Goal: Task Accomplishment & Management: Use online tool/utility

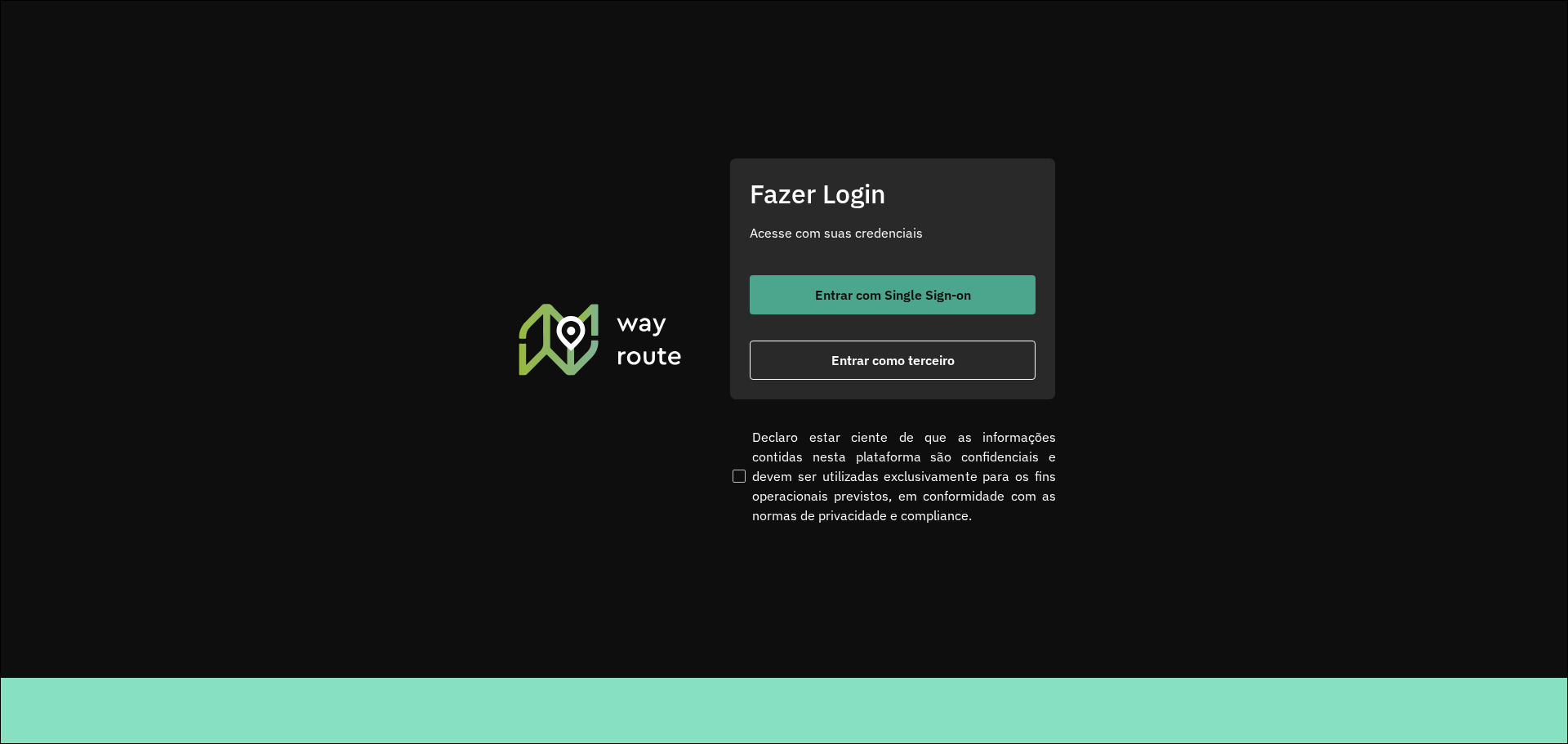
click at [852, 281] on button "Entrar com Single Sign-on" at bounding box center [892, 294] width 286 height 39
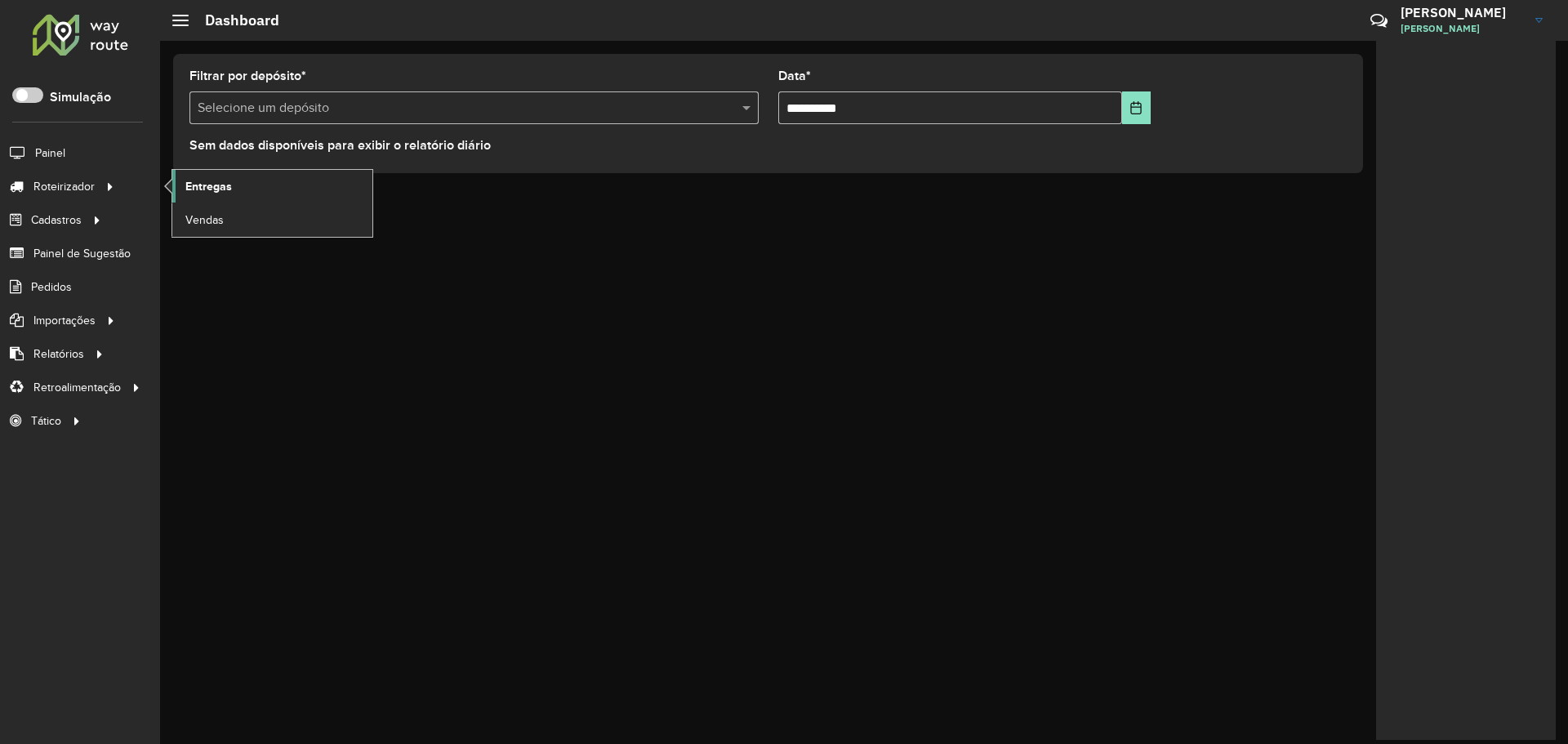
click at [258, 197] on link "Entregas" at bounding box center [272, 186] width 200 height 33
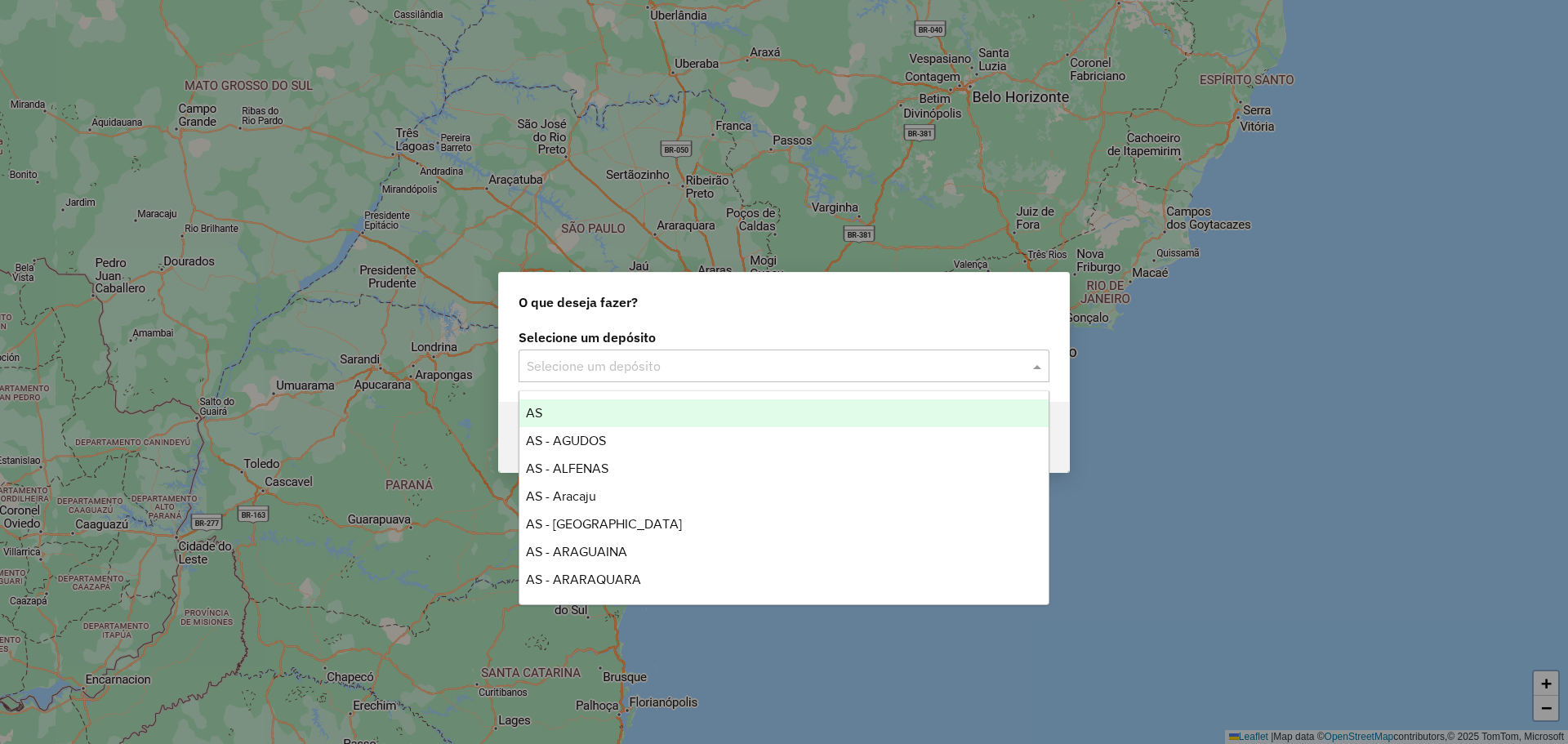
click at [710, 367] on input "text" at bounding box center [768, 366] width 482 height 19
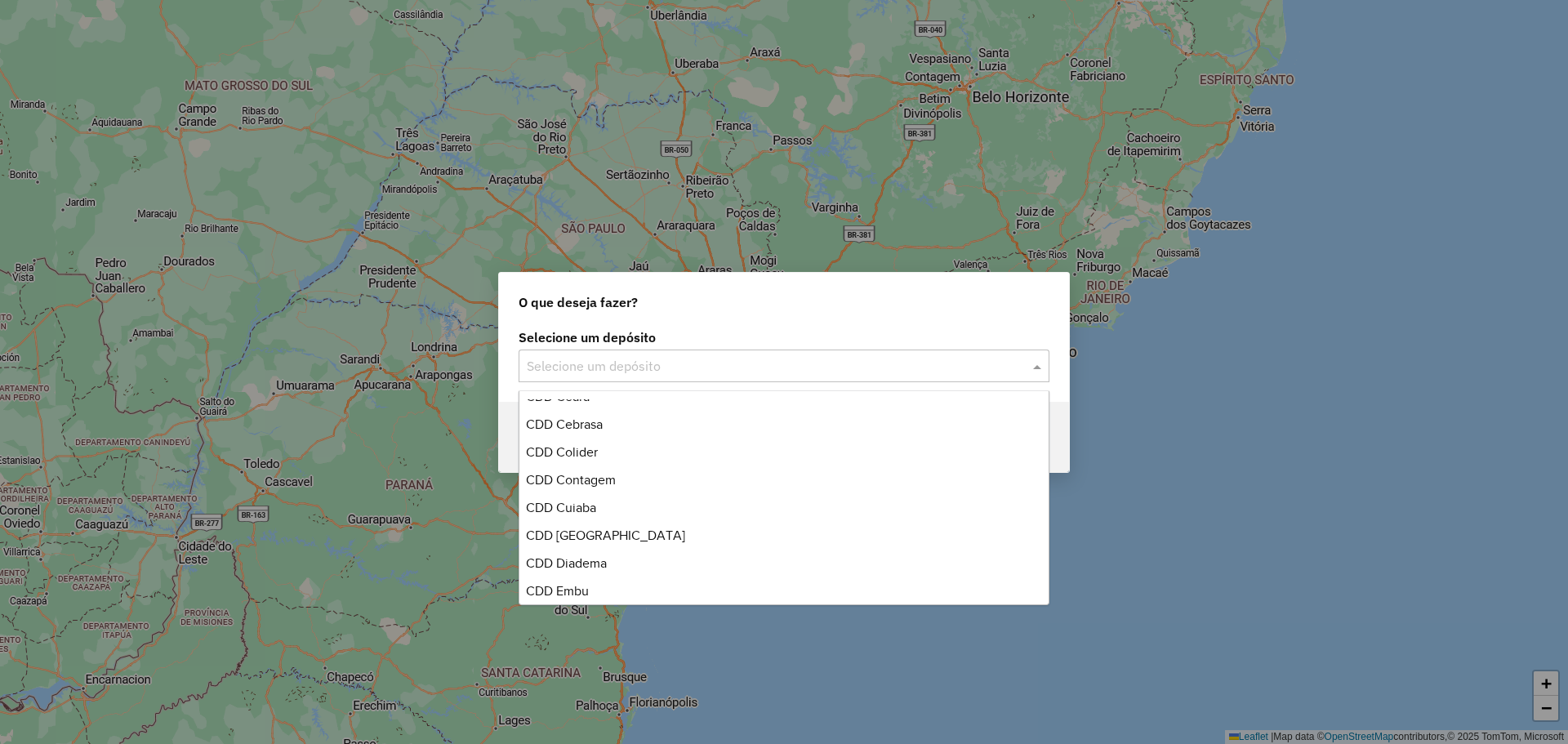
scroll to position [4002, 0]
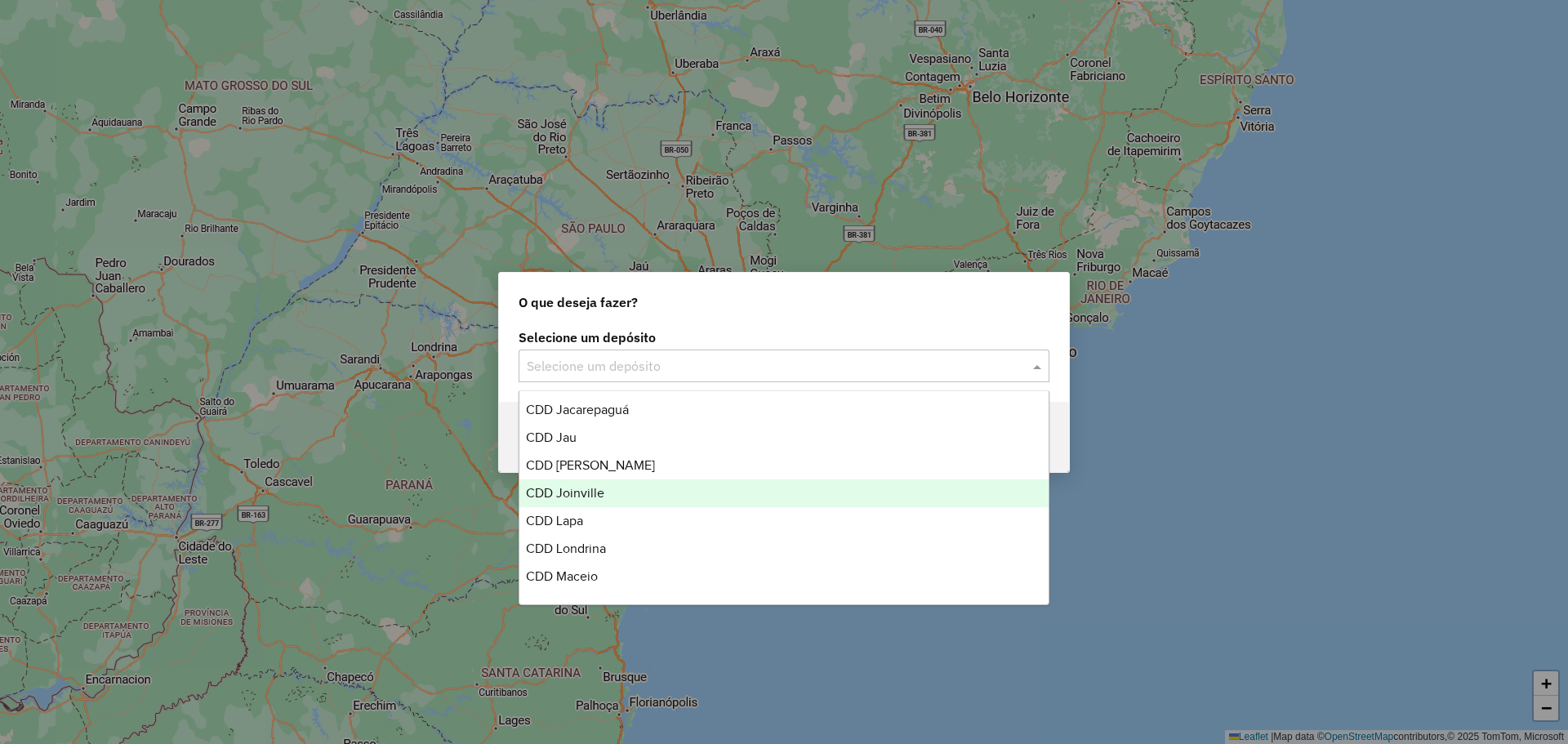
click at [606, 507] on div "CDD Lapa" at bounding box center [784, 520] width 529 height 28
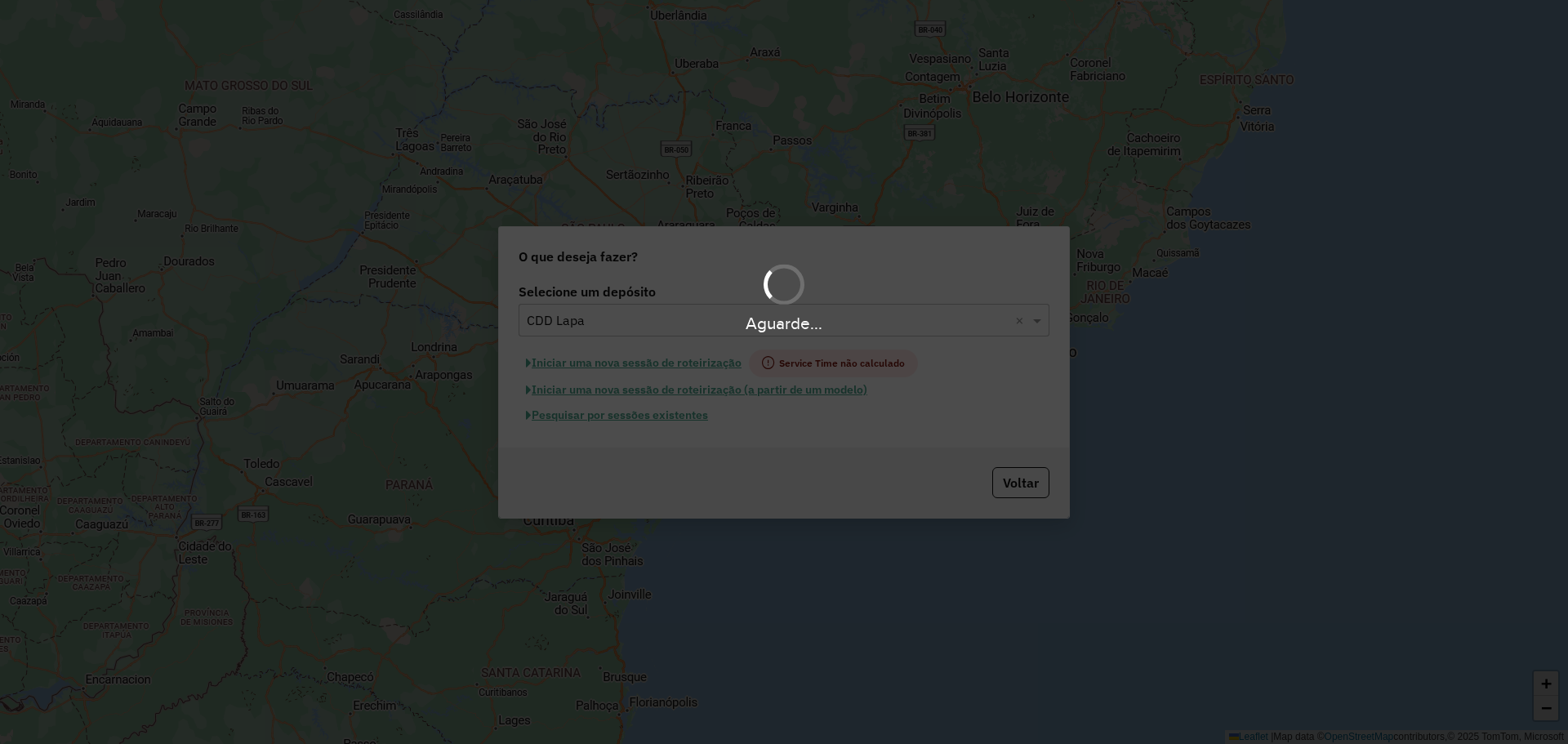
click at [660, 419] on div "Aguarde..." at bounding box center [784, 372] width 1568 height 744
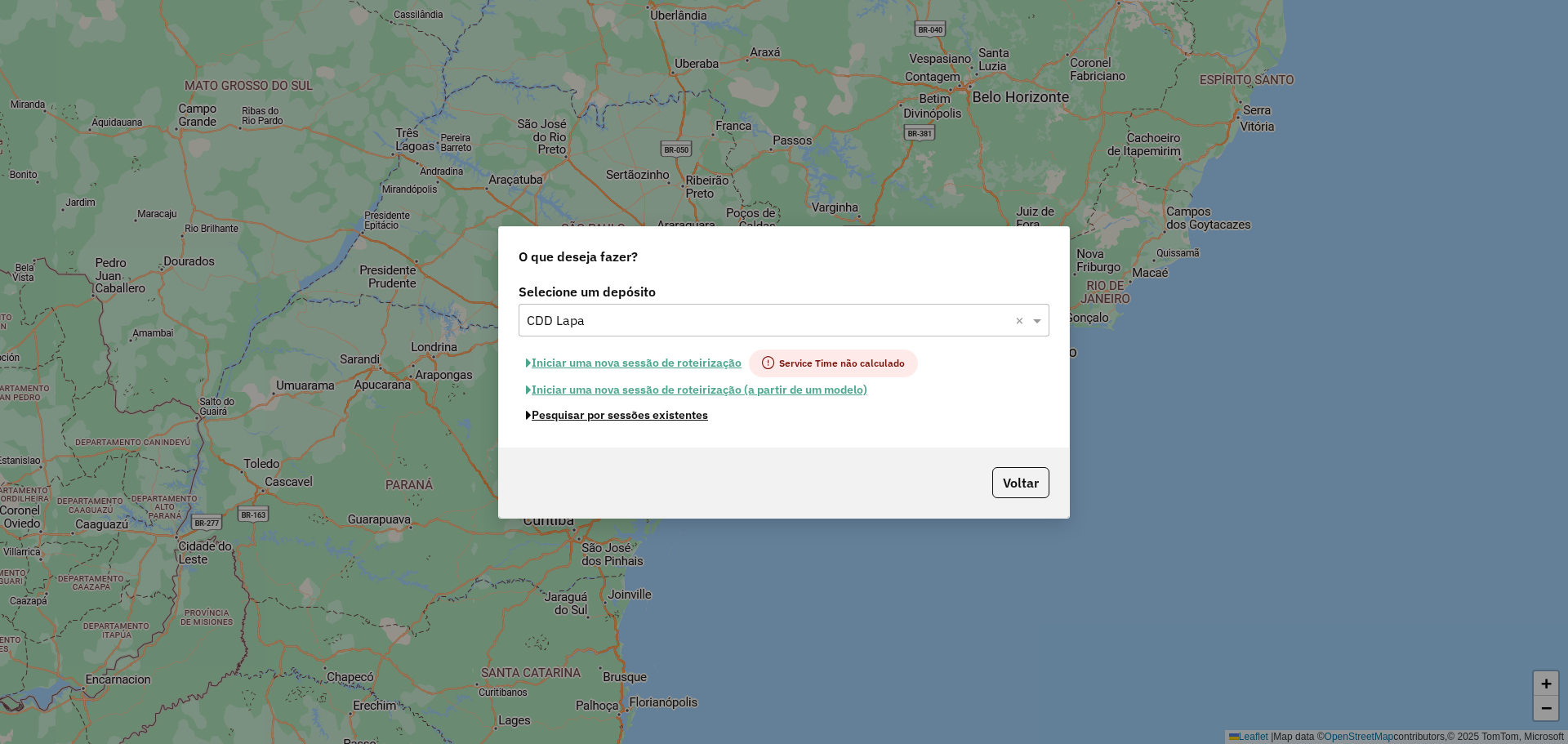
click at [660, 419] on button "Pesquisar por sessões existentes" at bounding box center [617, 415] width 197 height 25
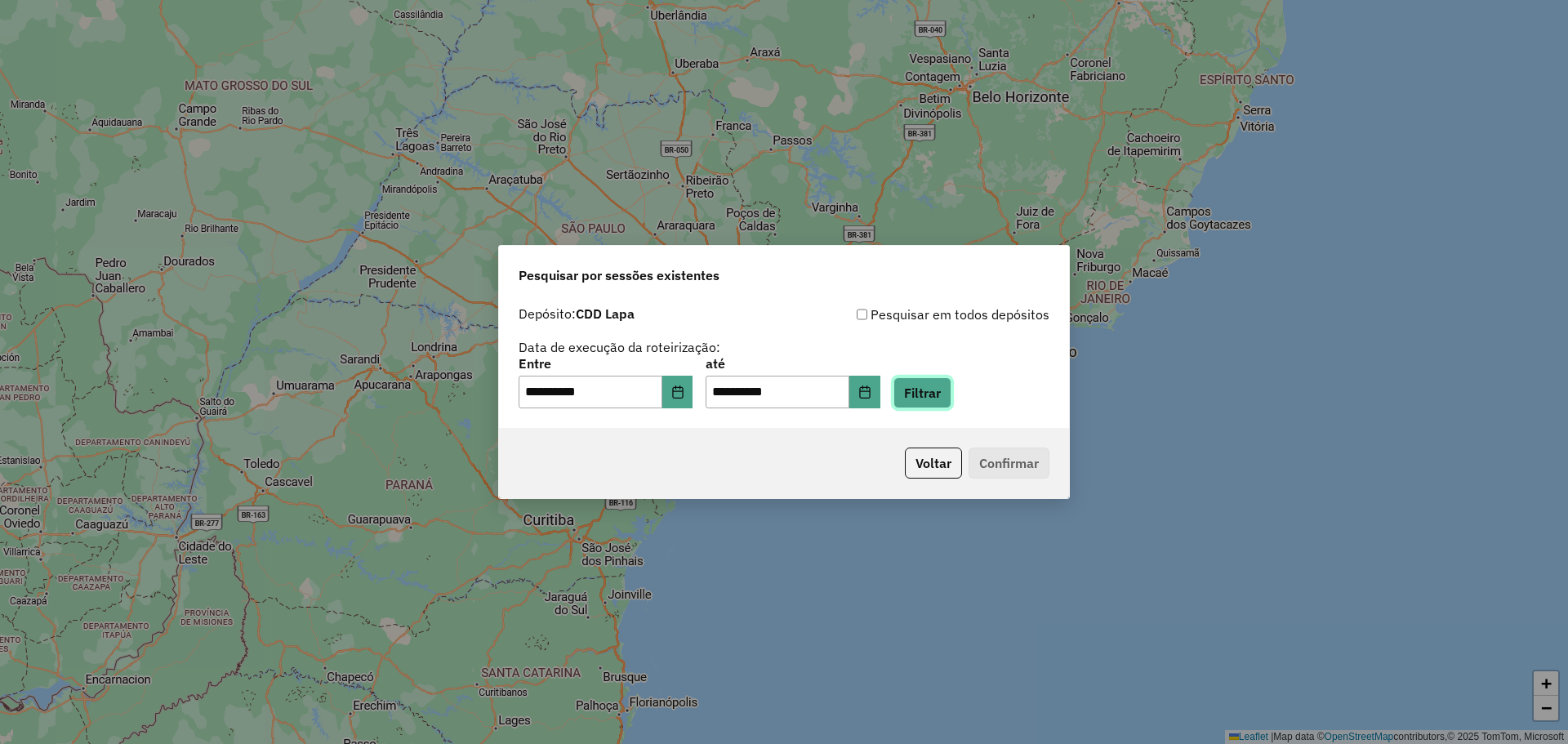
click at [951, 391] on button "Filtrar" at bounding box center [922, 392] width 58 height 31
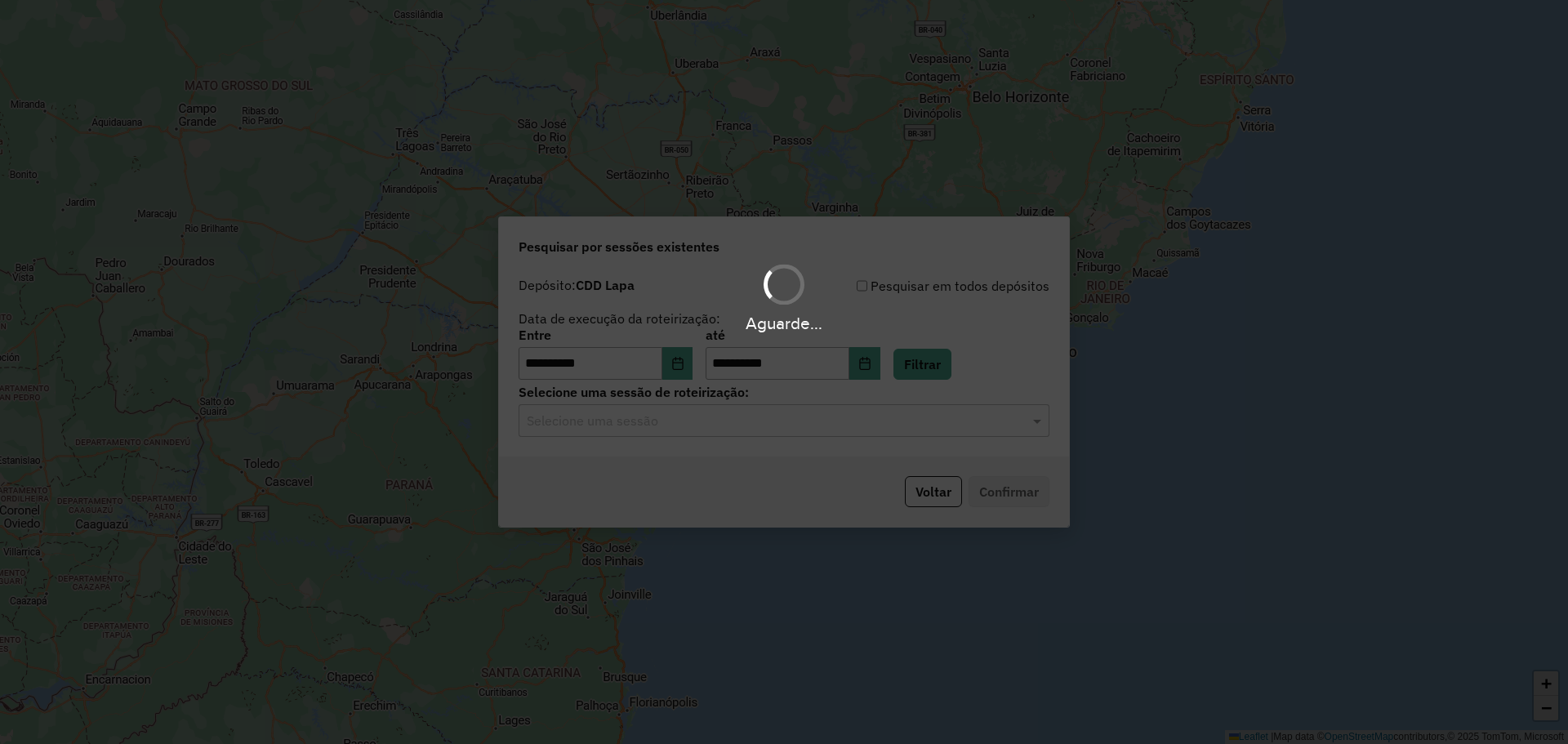
click at [829, 405] on div "Selecione uma sessão" at bounding box center [784, 420] width 531 height 33
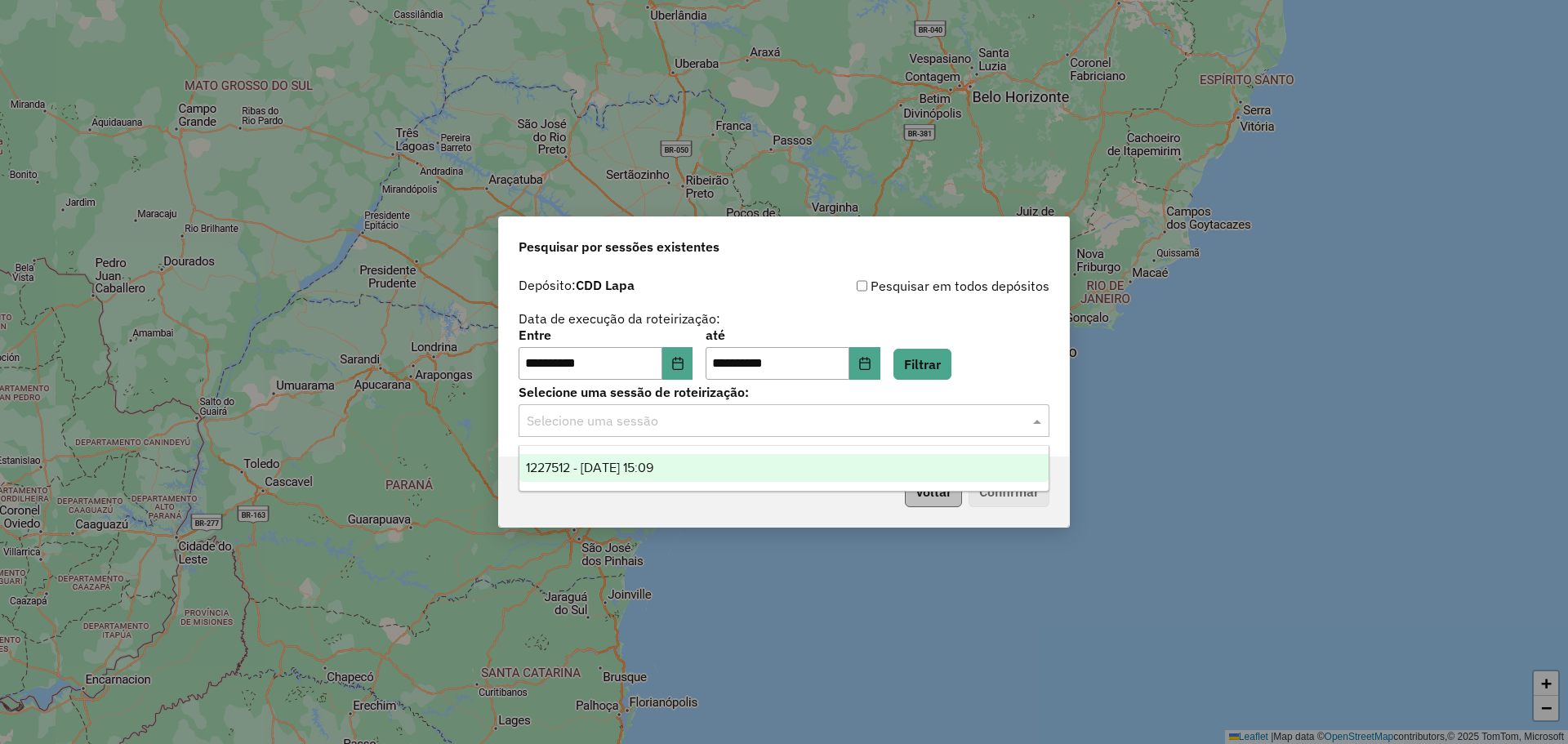
drag, startPoint x: 825, startPoint y: 470, endPoint x: 951, endPoint y: 483, distance: 126.7
click at [826, 470] on div "1227512 - 11/08/2025 15:09" at bounding box center [784, 467] width 529 height 28
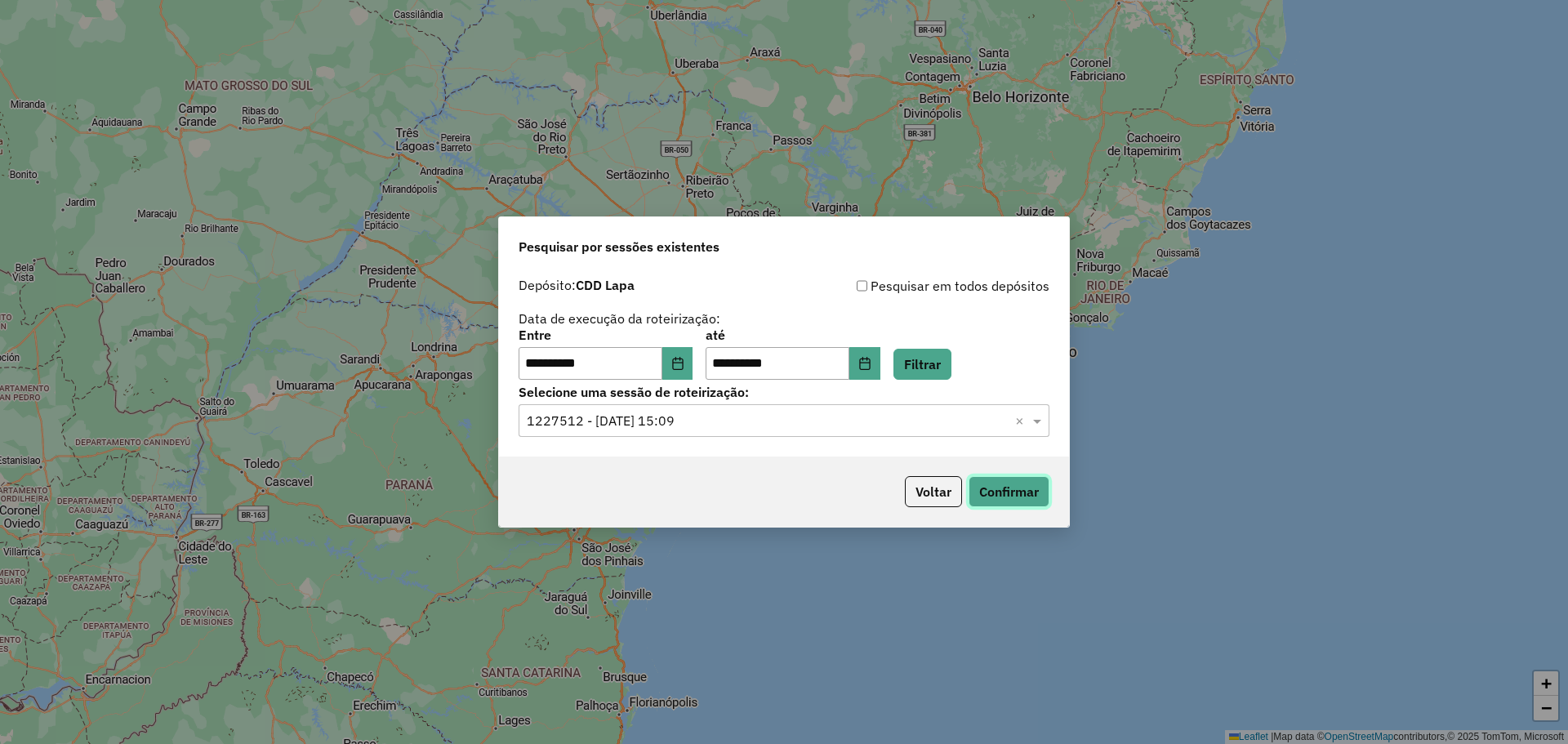
click at [1017, 488] on button "Confirmar" at bounding box center [1009, 491] width 81 height 31
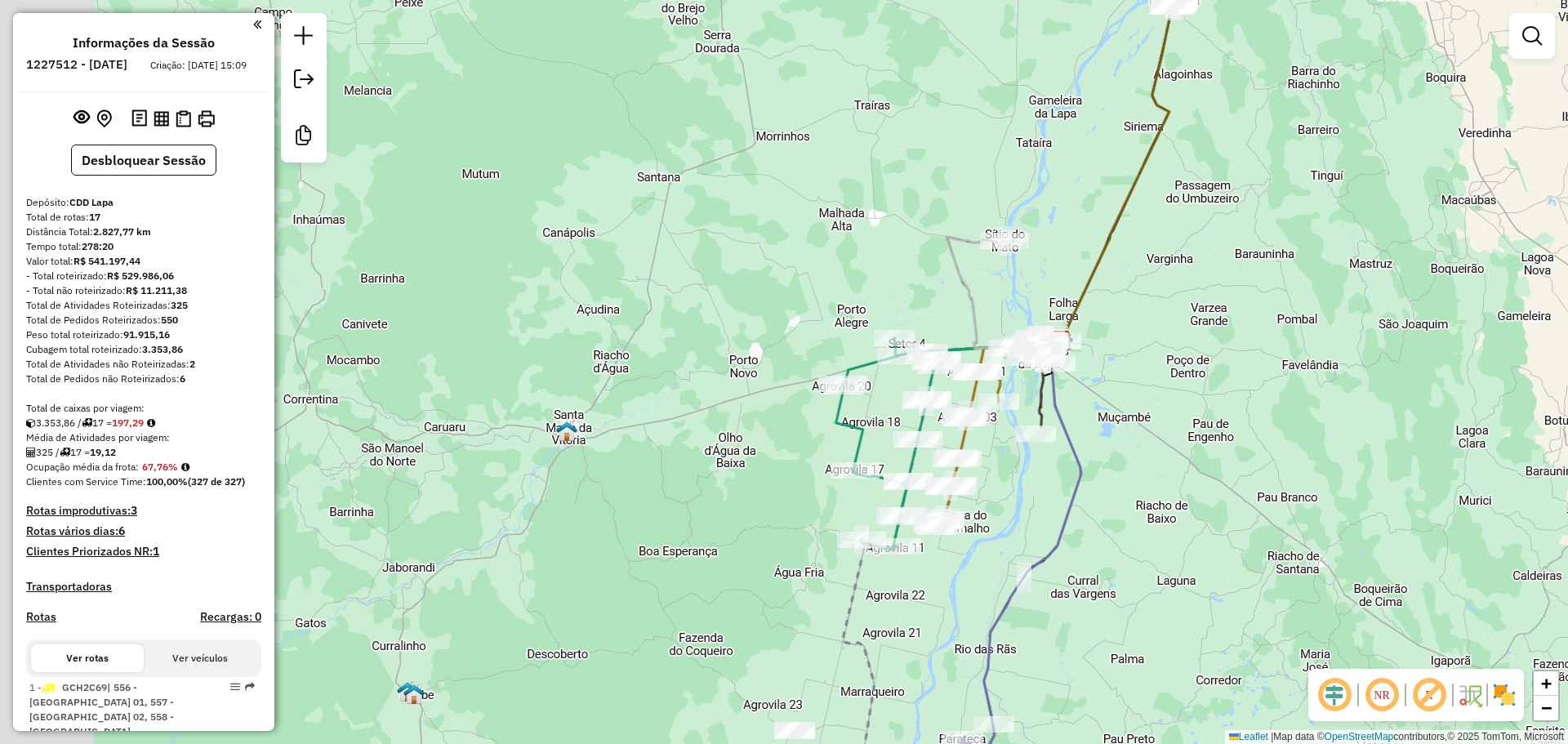
drag, startPoint x: 657, startPoint y: 207, endPoint x: 852, endPoint y: 184, distance: 196.4
click at [852, 184] on div "Janela de atendimento Grade de atendimento Capacidade Transportadoras Veículos …" at bounding box center [784, 372] width 1568 height 744
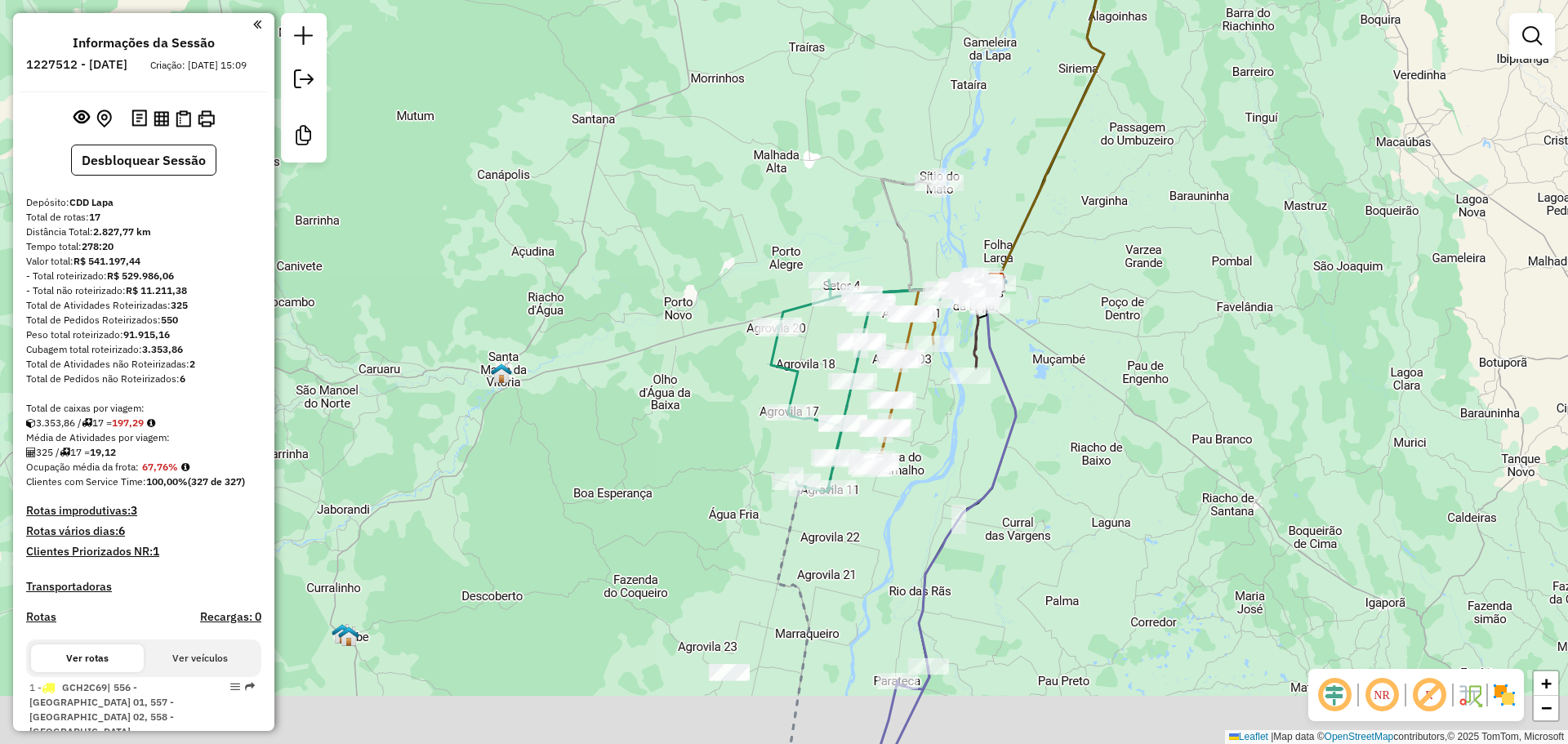
drag, startPoint x: 839, startPoint y: 245, endPoint x: 817, endPoint y: 245, distance: 22.0
click at [774, 188] on div "Janela de atendimento Grade de atendimento Capacidade Transportadoras Veículos …" at bounding box center [784, 372] width 1568 height 744
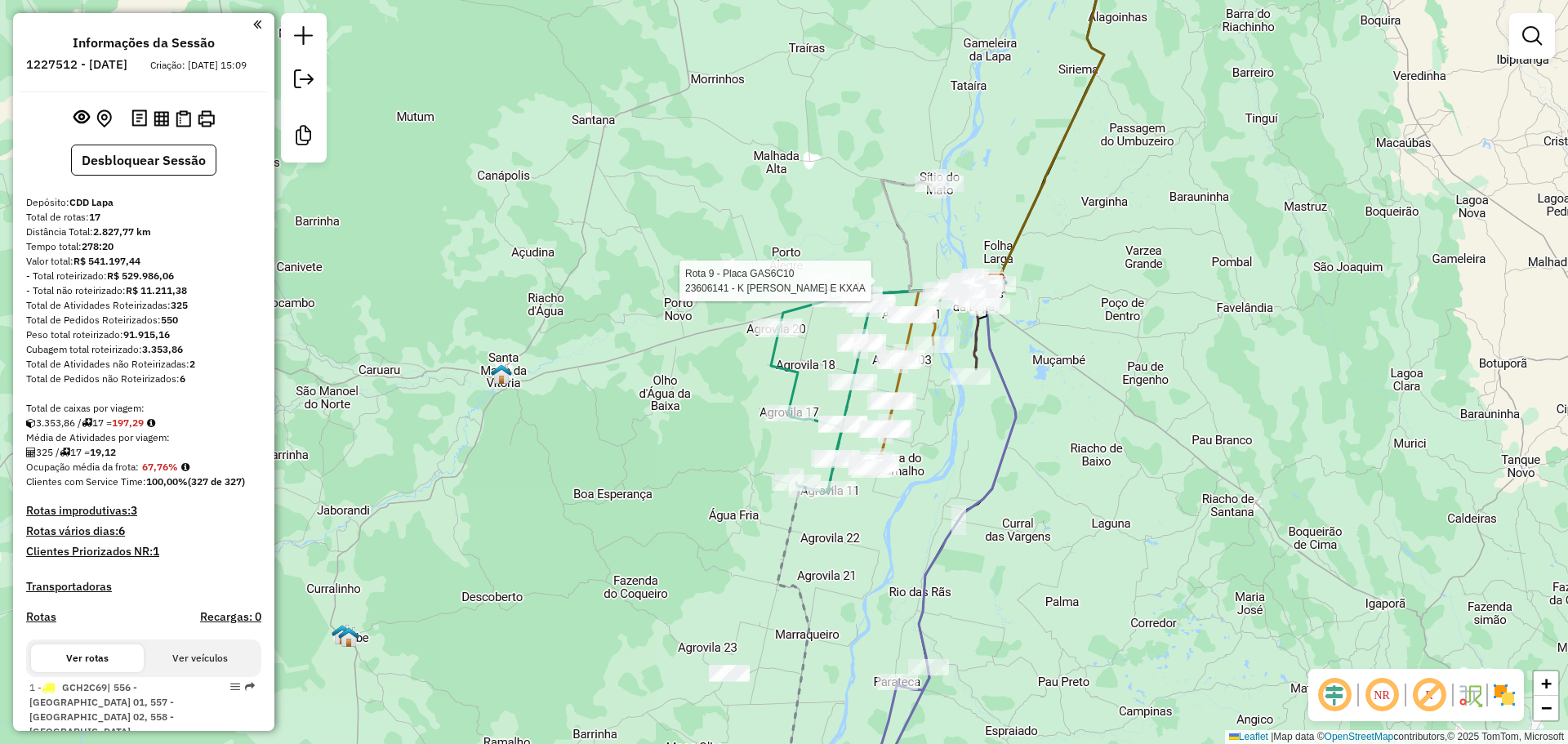
select select "**********"
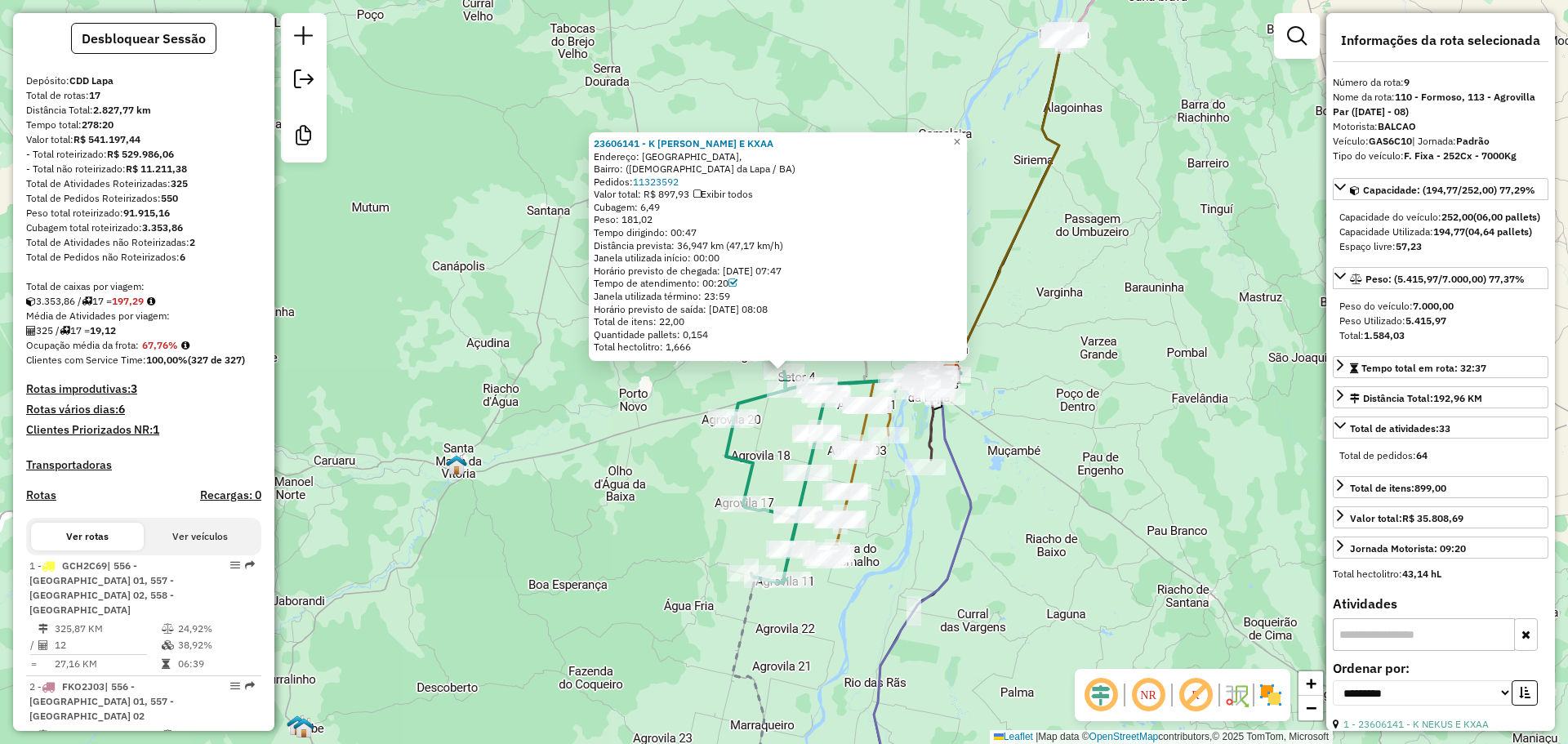
scroll to position [40, 0]
